Goal: Find contact information: Find contact information

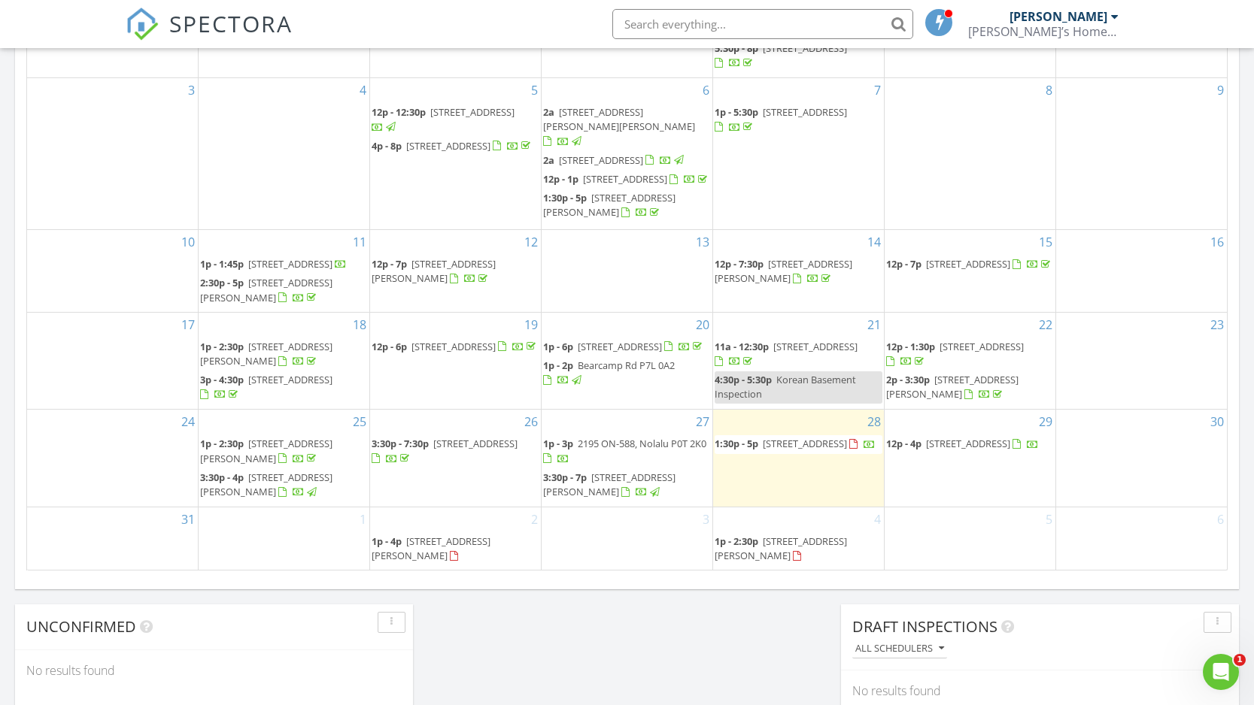
scroll to position [810, 0]
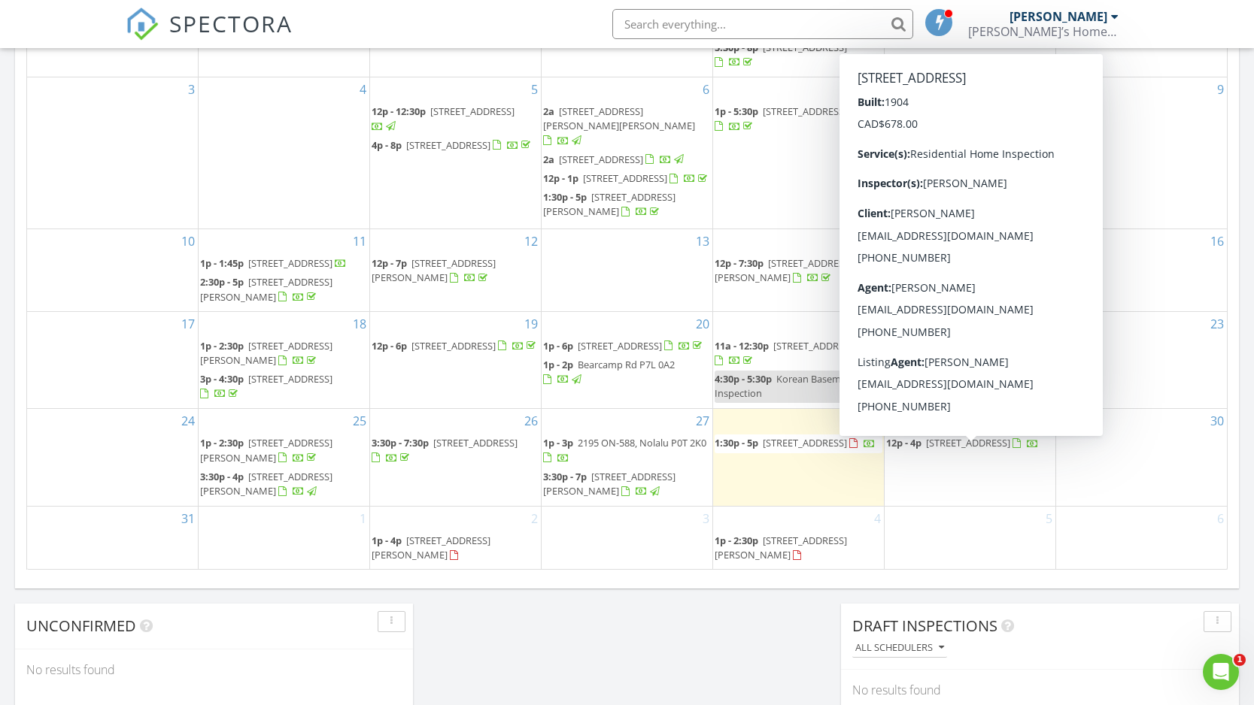
click at [790, 644] on div "Today Sarah Orendt 1:30 pm 899 Grann Dr, ON P0T 0A9 Sarah Orendt 1 hours and 26…" at bounding box center [627, 70] width 1254 height 1369
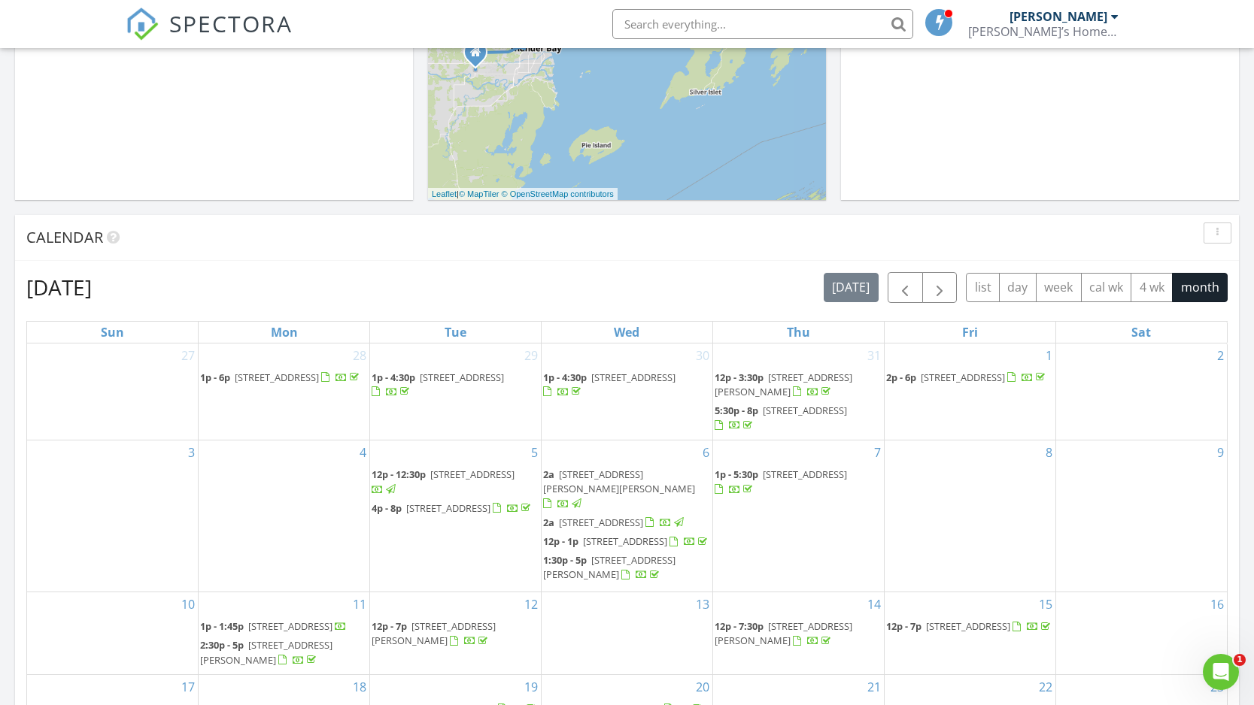
scroll to position [0, 0]
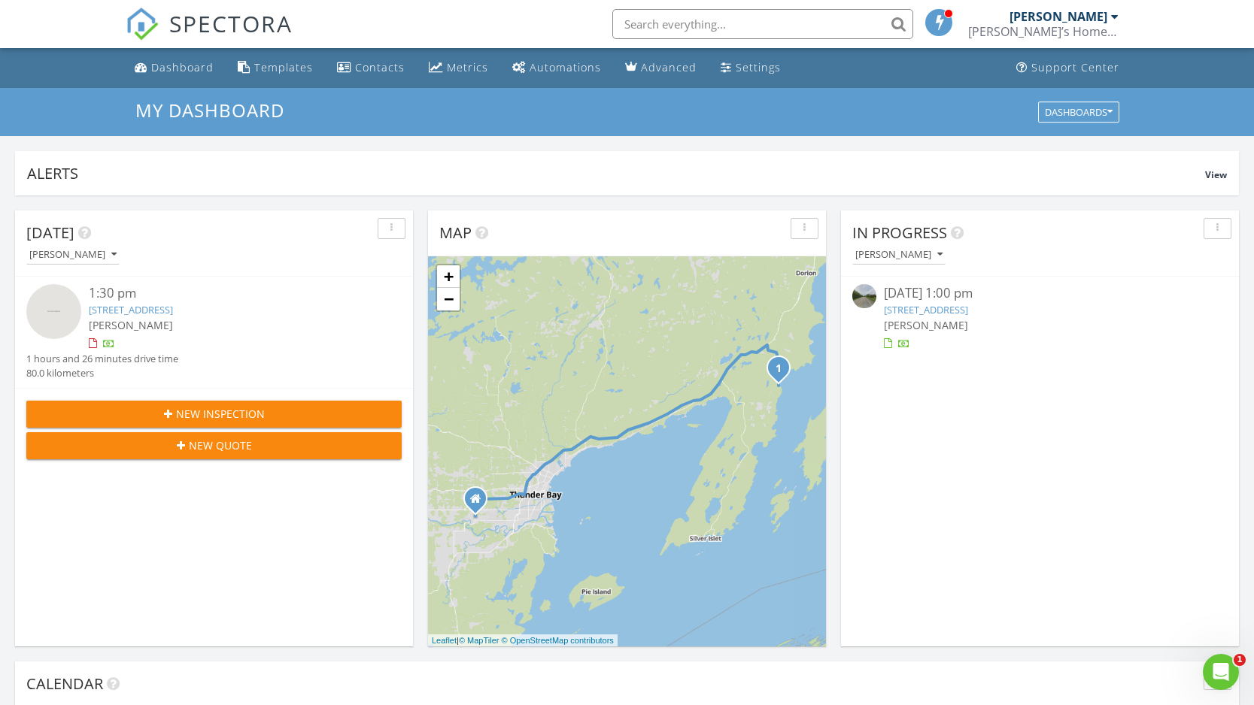
click at [93, 342] on div at bounding box center [93, 344] width 8 height 10
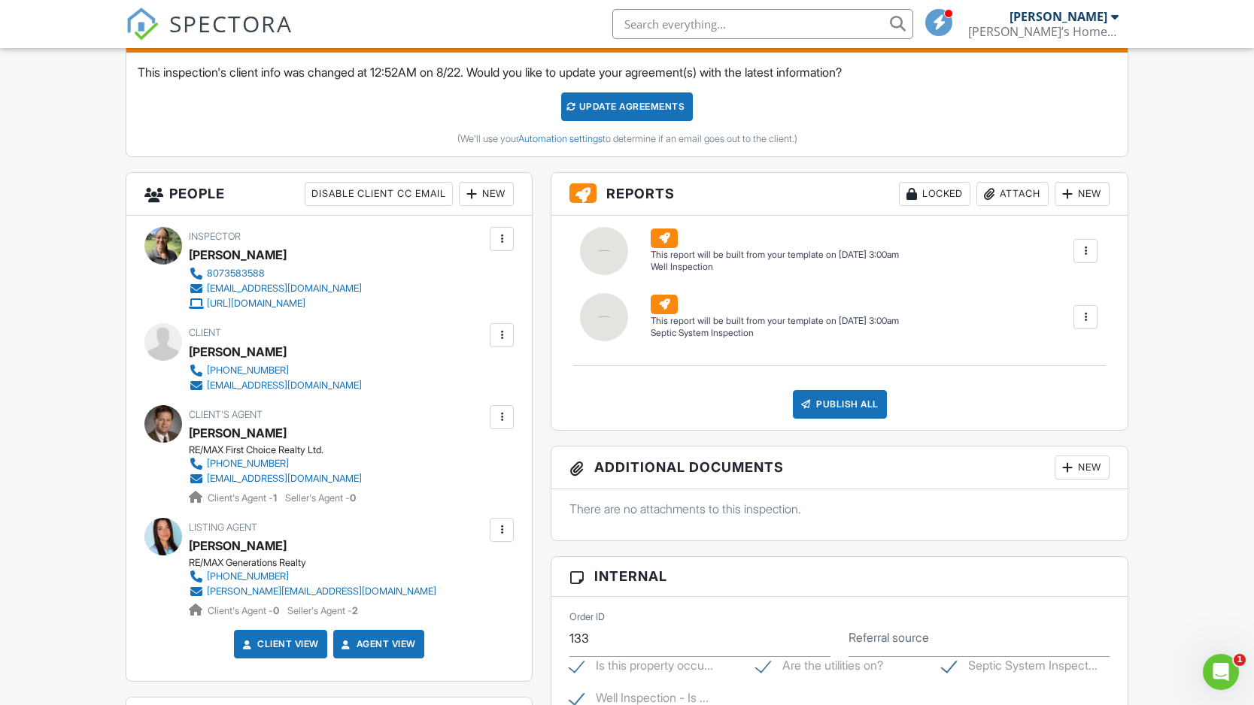
scroll to position [424, 0]
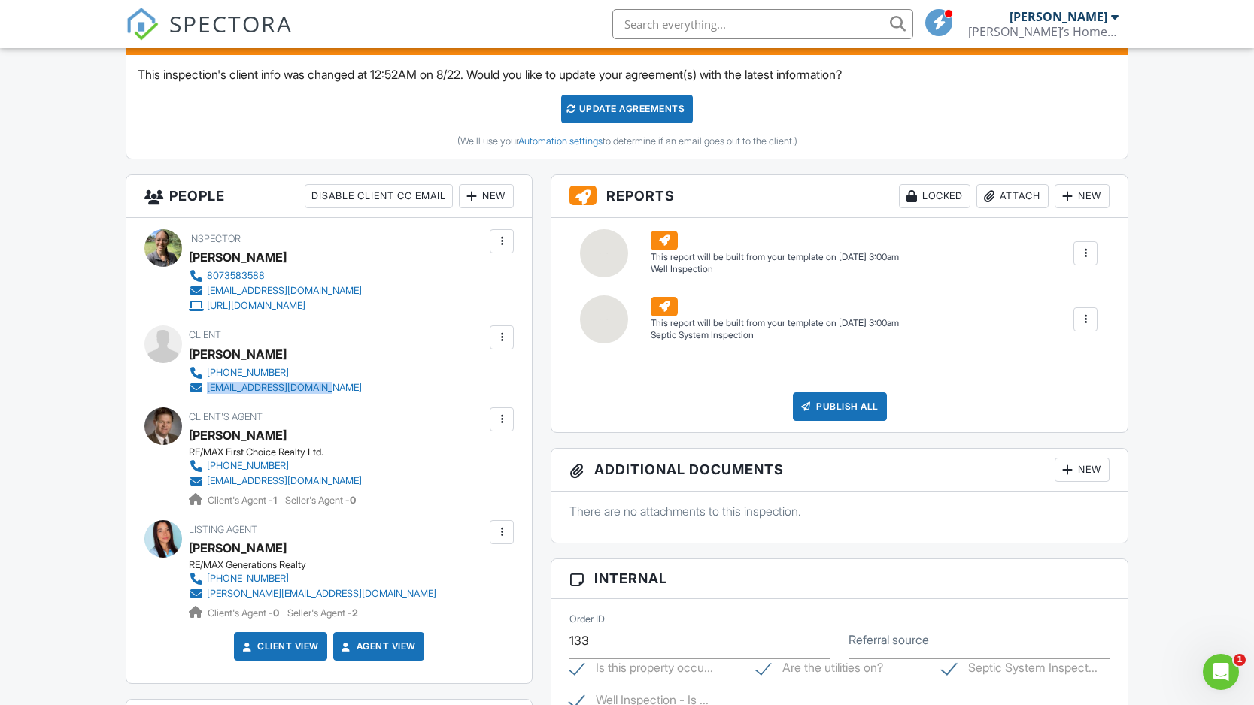
drag, startPoint x: 338, startPoint y: 391, endPoint x: 220, endPoint y: 401, distance: 119.2
click at [208, 390] on div "[PHONE_NUMBER] [EMAIL_ADDRESS][DOMAIN_NAME]" at bounding box center [281, 380] width 185 height 30
copy div "[EMAIL_ADDRESS][DOMAIN_NAME]"
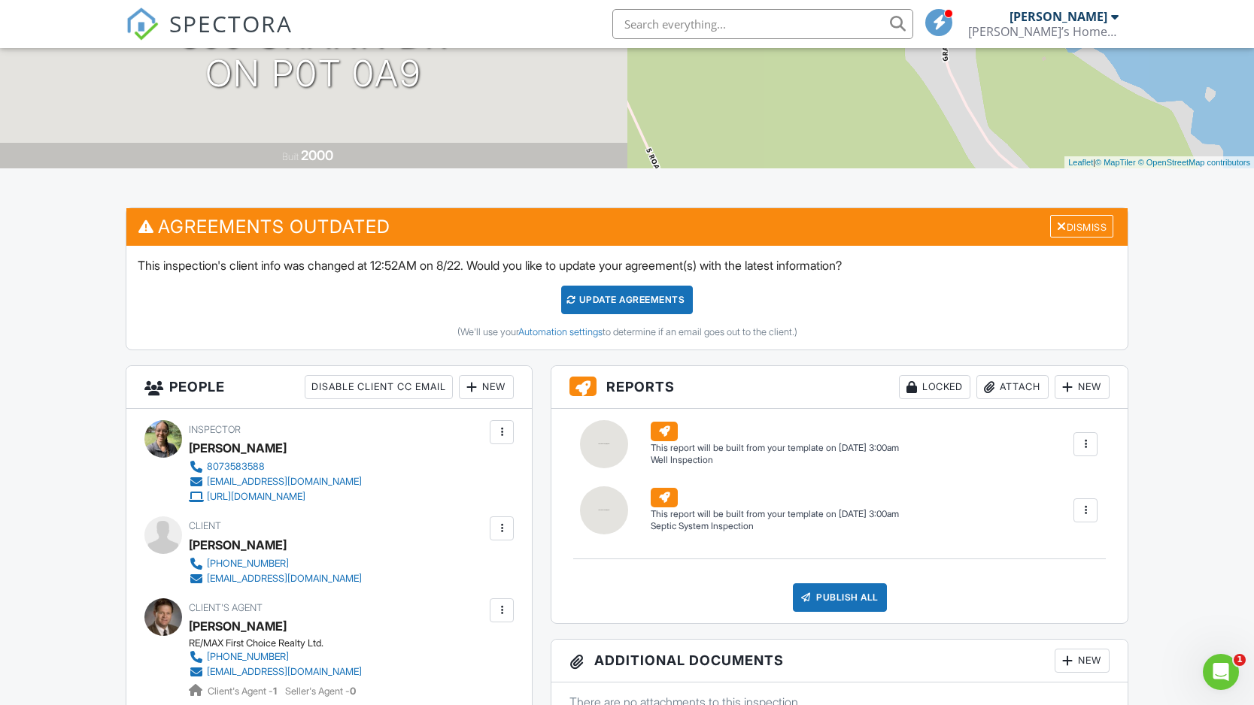
scroll to position [0, 0]
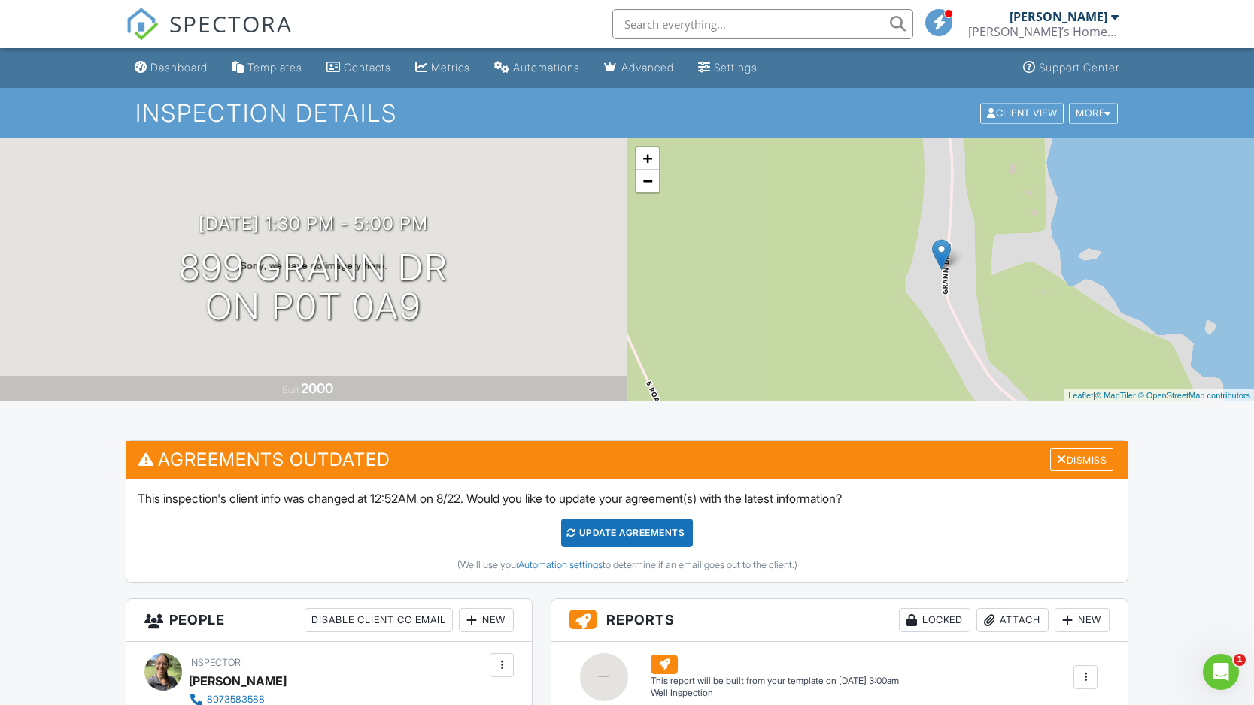
click at [183, 48] on div "SPECTORA" at bounding box center [209, 24] width 167 height 48
click at [177, 68] on div "Dashboard" at bounding box center [178, 67] width 57 height 13
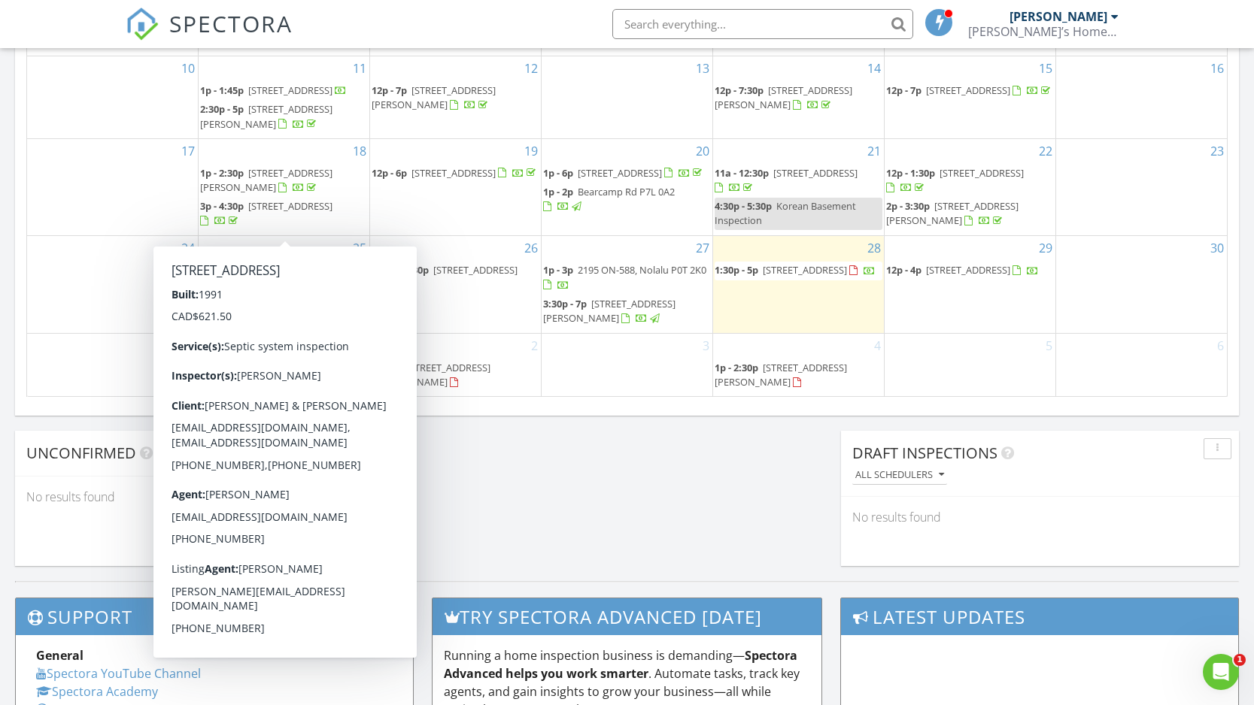
scroll to position [981, 0]
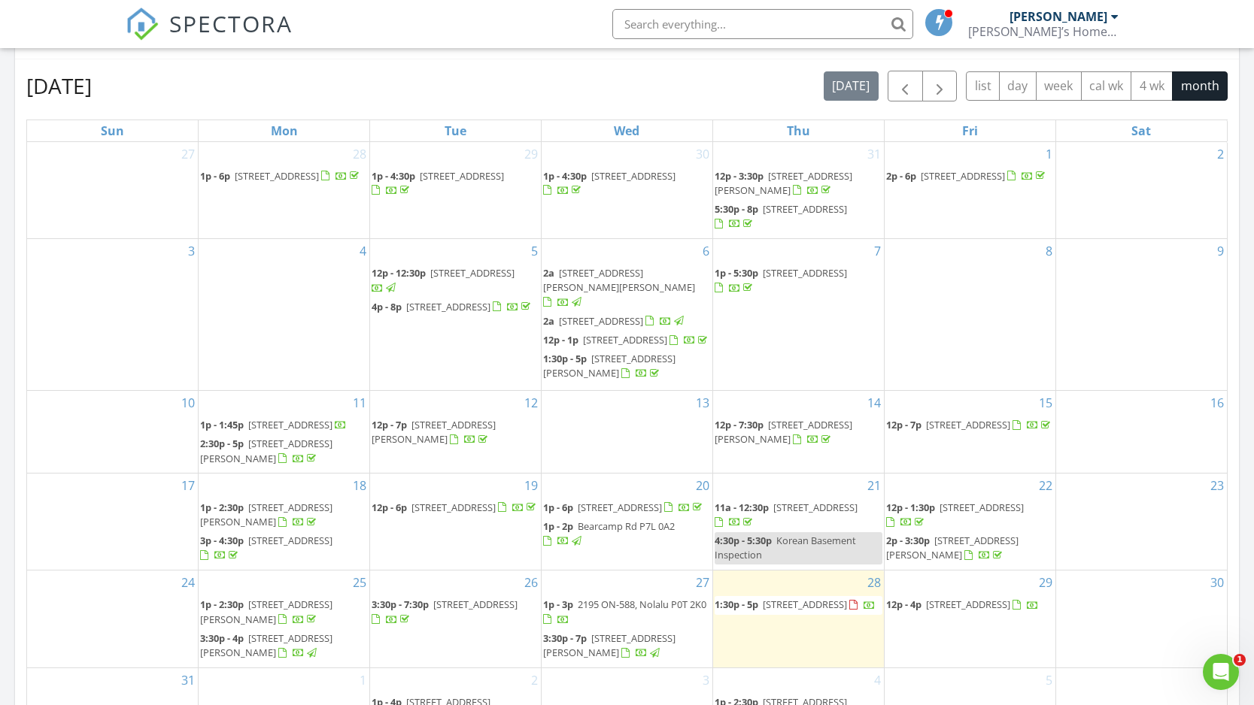
scroll to position [646, 0]
click at [950, 86] on button "button" at bounding box center [939, 88] width 35 height 31
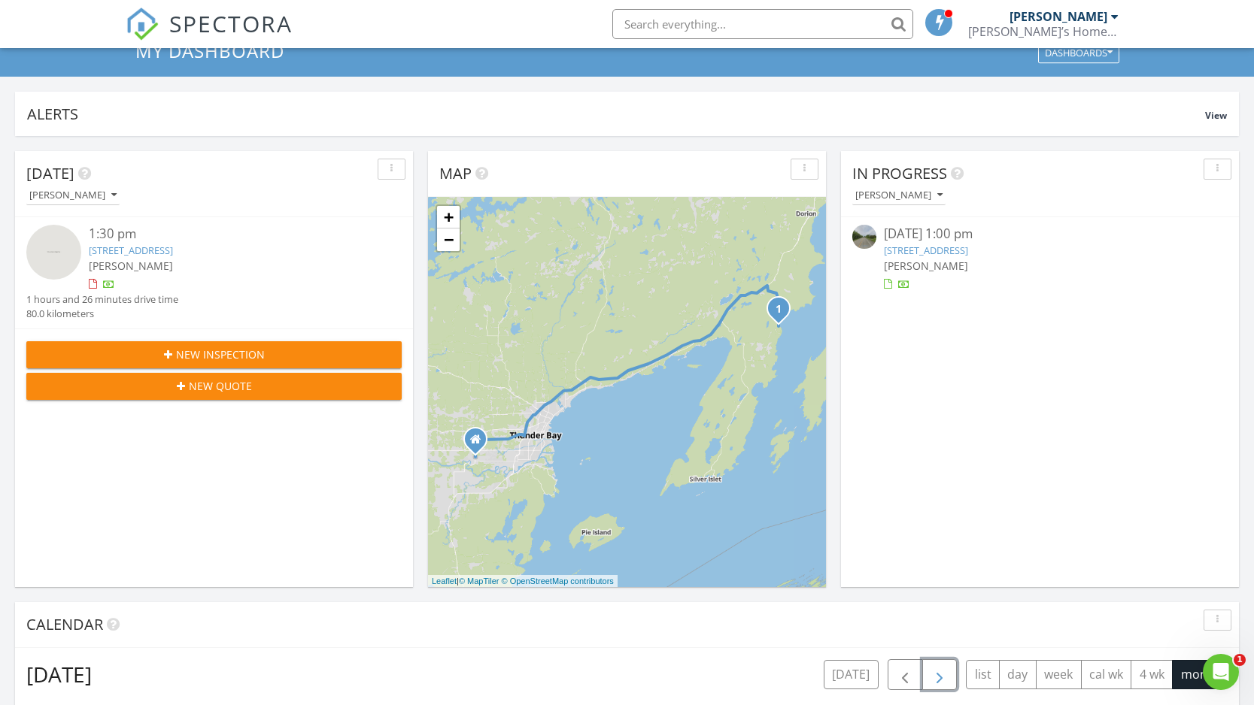
scroll to position [0, 0]
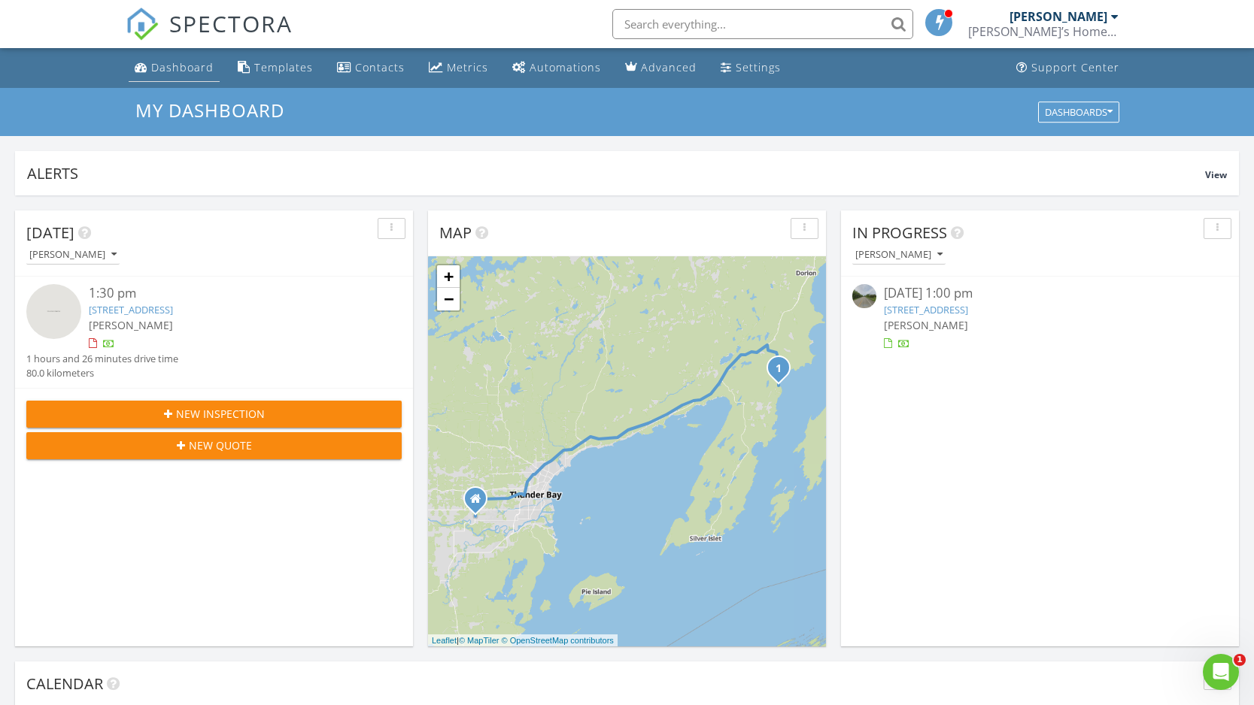
click at [189, 67] on div "Dashboard" at bounding box center [182, 67] width 62 height 14
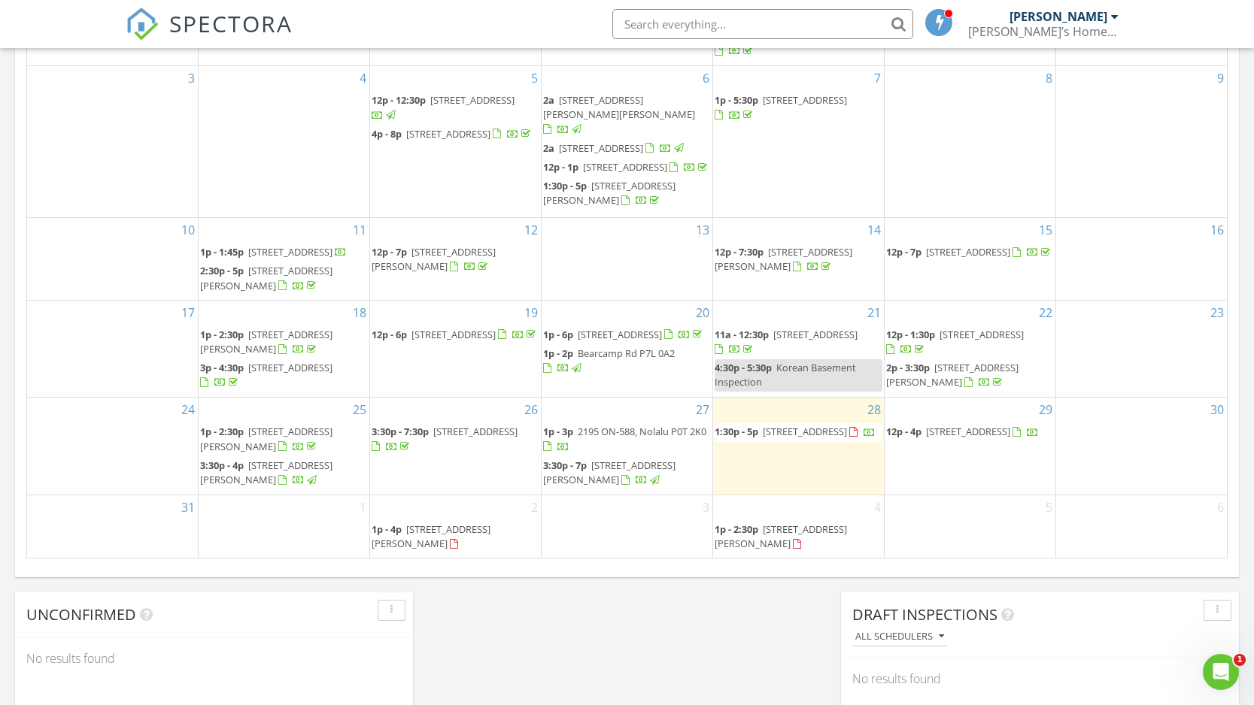
scroll to position [822, 0]
